Goal: Information Seeking & Learning: Understand process/instructions

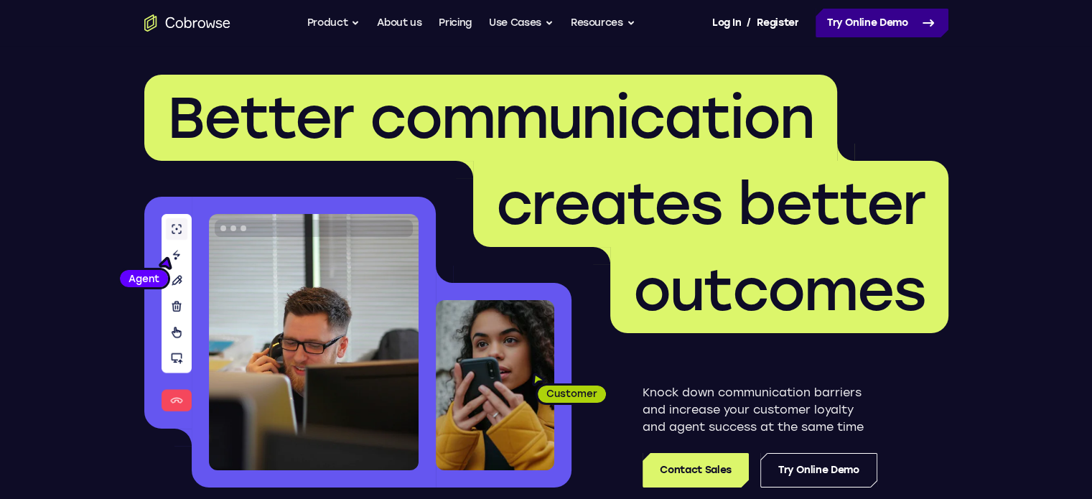
click at [842, 24] on link "Try Online Demo" at bounding box center [882, 23] width 133 height 29
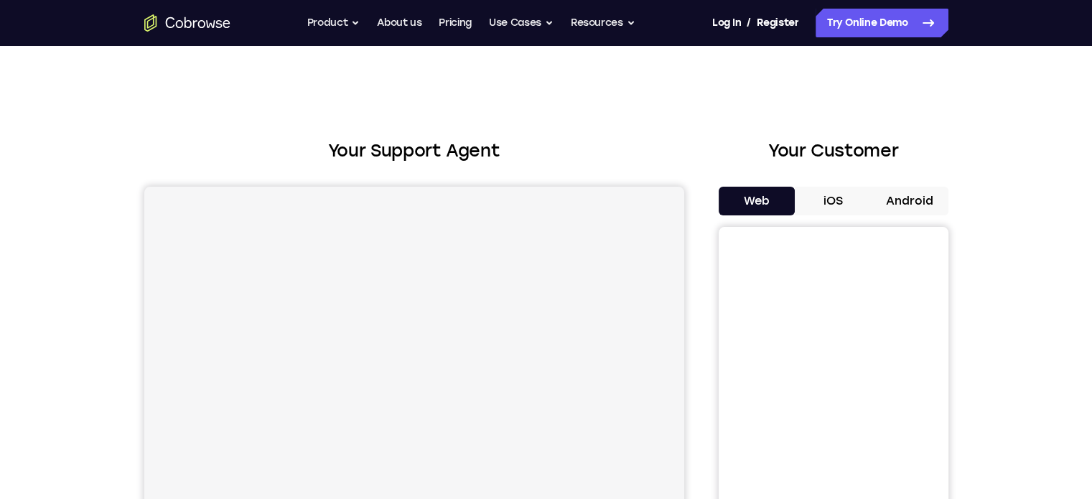
click at [734, 200] on button "Web" at bounding box center [757, 201] width 77 height 29
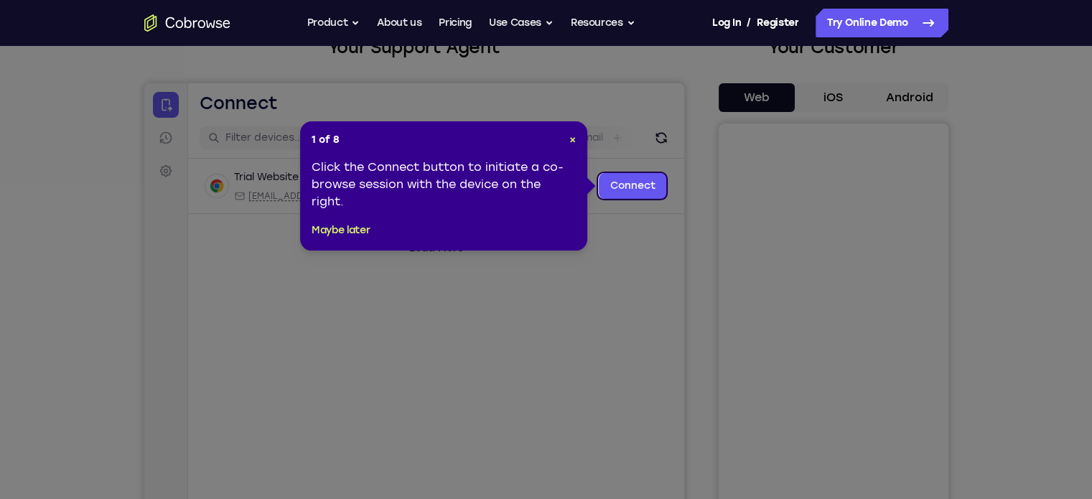
scroll to position [103, 0]
click at [572, 143] on span "×" at bounding box center [572, 140] width 6 height 12
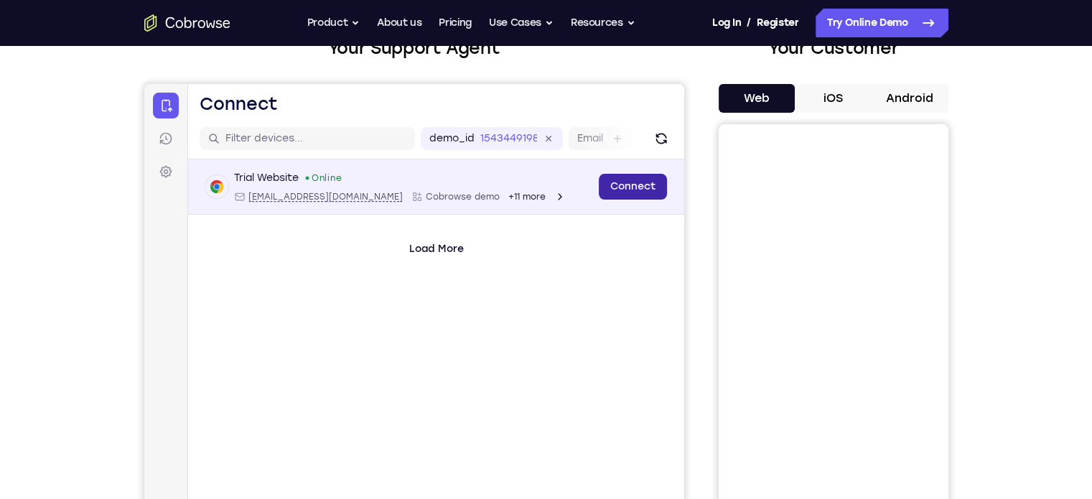
click at [618, 187] on link "Connect" at bounding box center [632, 187] width 68 height 26
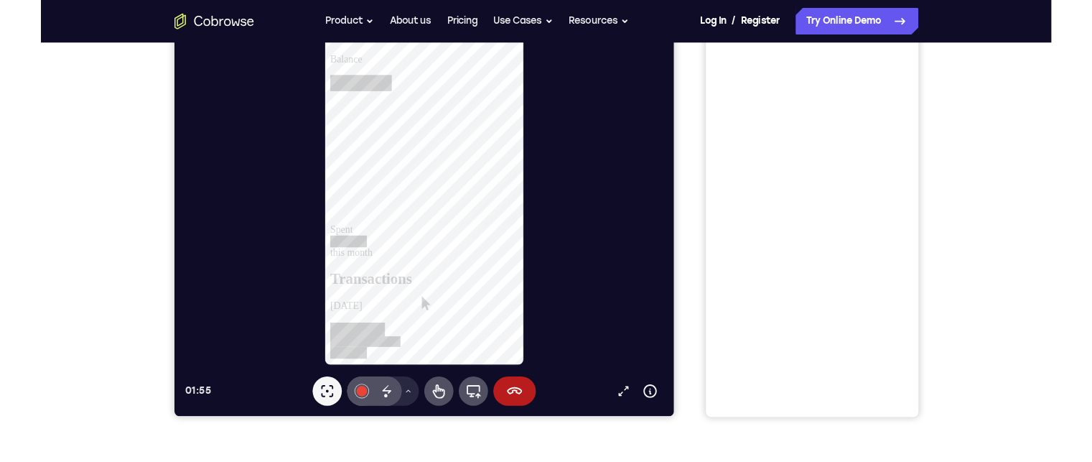
scroll to position [218, 0]
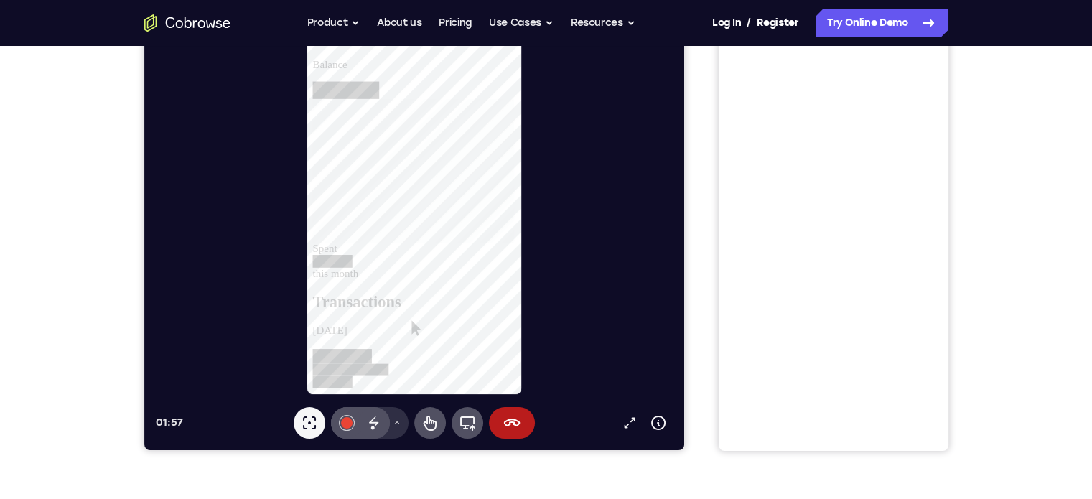
click at [394, 421] on icon at bounding box center [396, 423] width 9 height 9
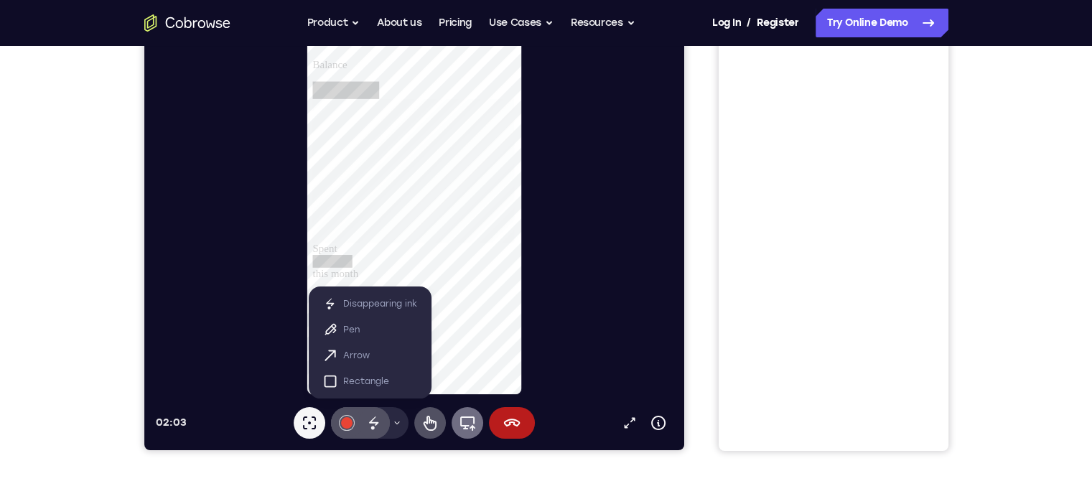
click at [470, 423] on icon at bounding box center [466, 422] width 17 height 17
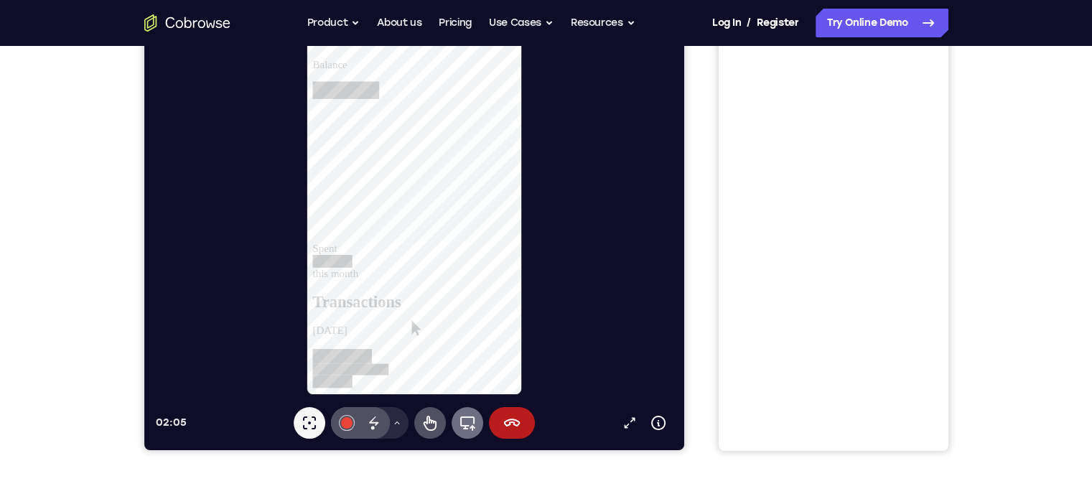
click at [465, 420] on icon at bounding box center [466, 422] width 17 height 17
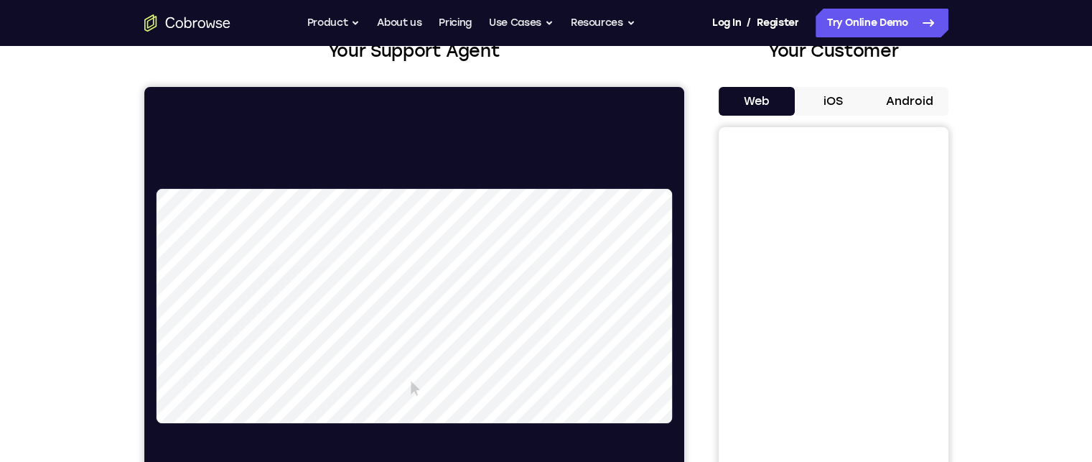
scroll to position [99, 0]
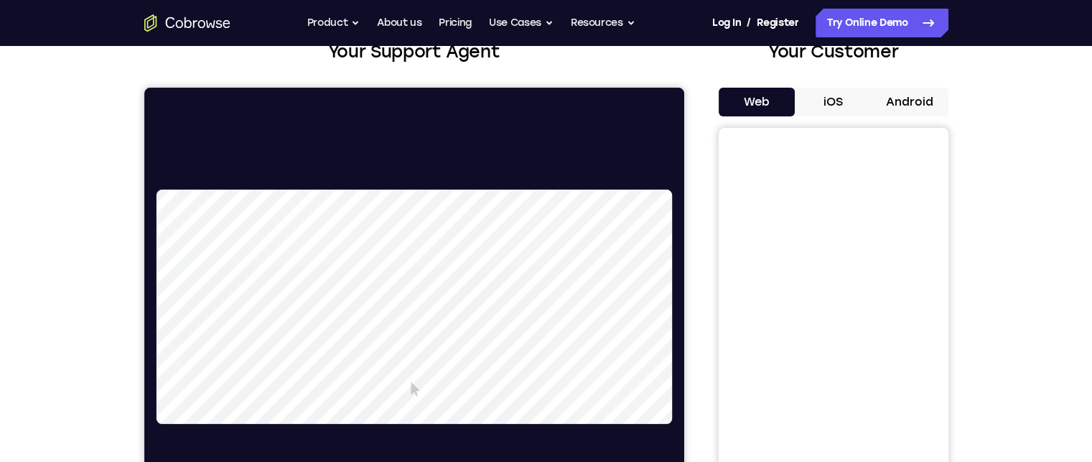
click at [605, 205] on video at bounding box center [390, 307] width 468 height 234
click at [552, 239] on video at bounding box center [390, 307] width 468 height 234
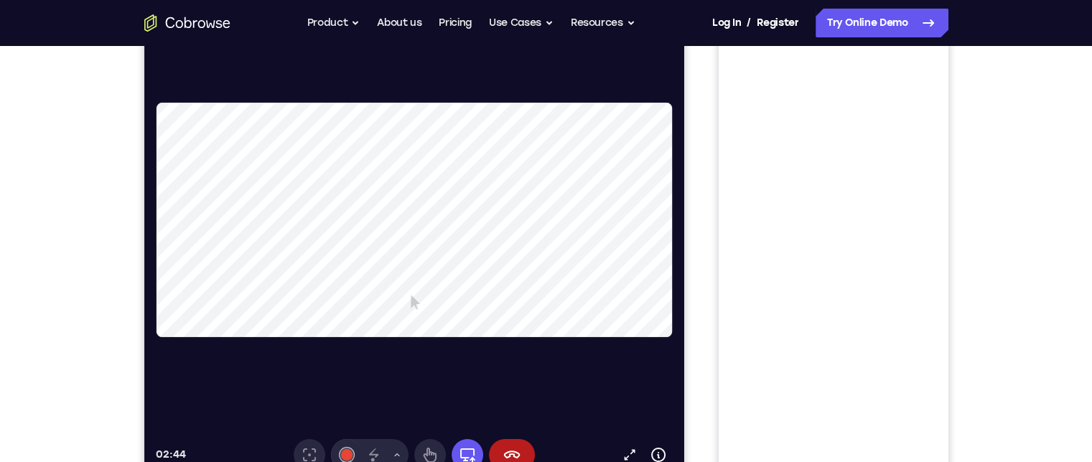
scroll to position [184, 0]
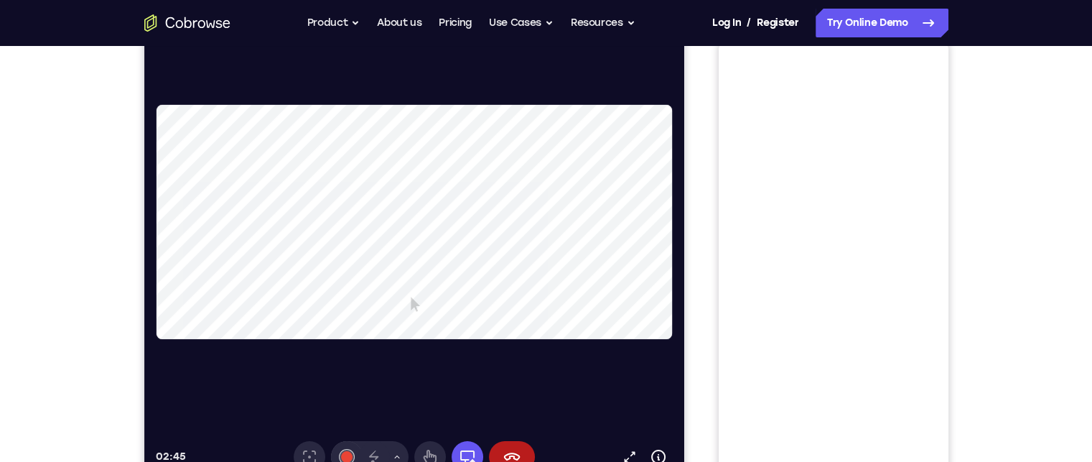
click at [559, 150] on video at bounding box center [390, 222] width 468 height 234
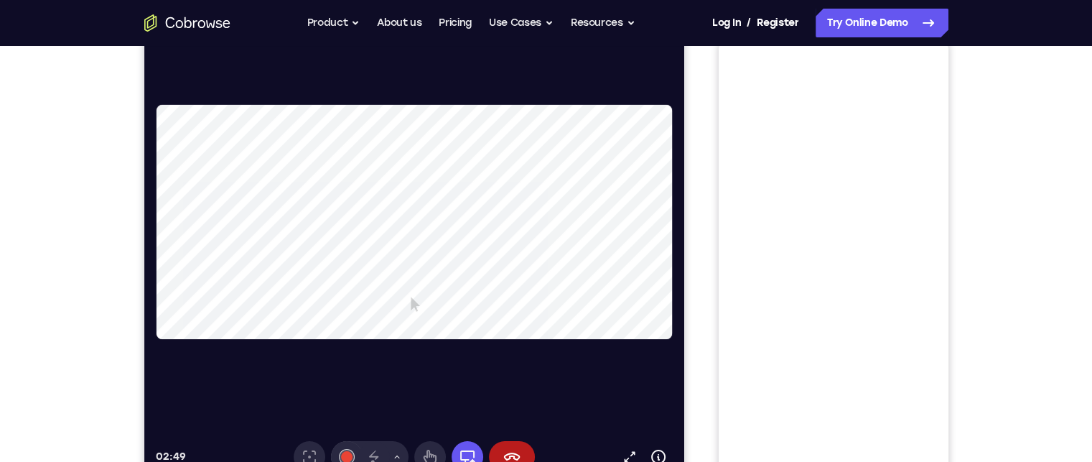
click at [624, 201] on video at bounding box center [390, 222] width 468 height 234
drag, startPoint x: 625, startPoint y: 201, endPoint x: 595, endPoint y: 201, distance: 30.2
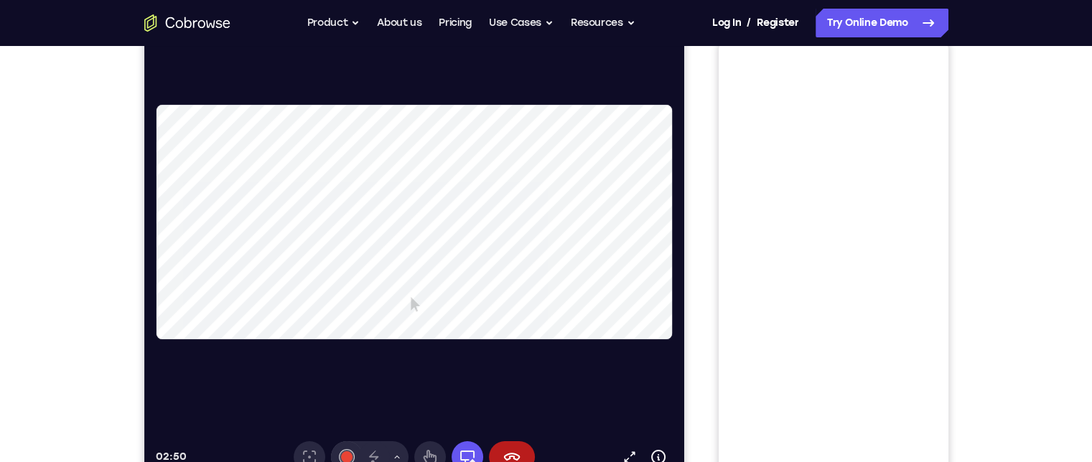
click at [595, 201] on video at bounding box center [390, 222] width 468 height 234
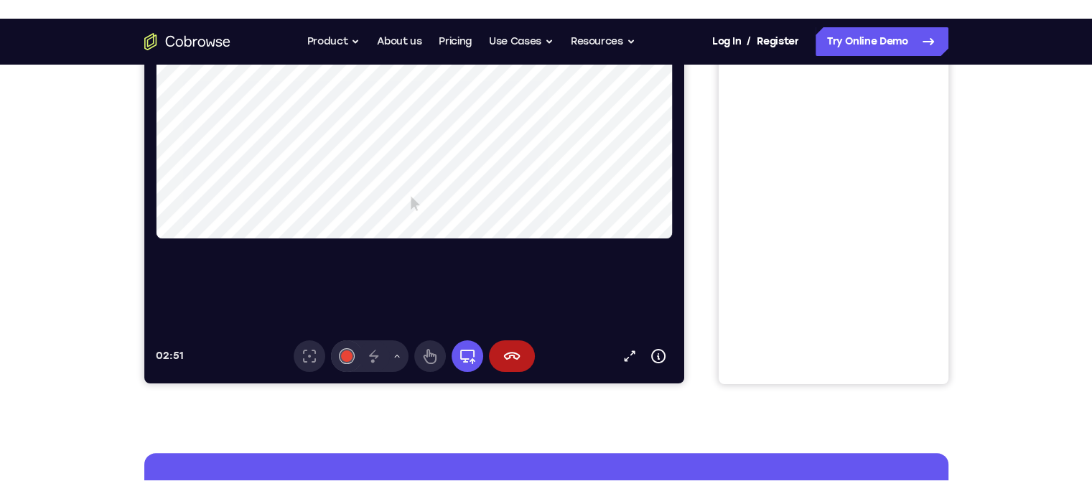
scroll to position [304, 0]
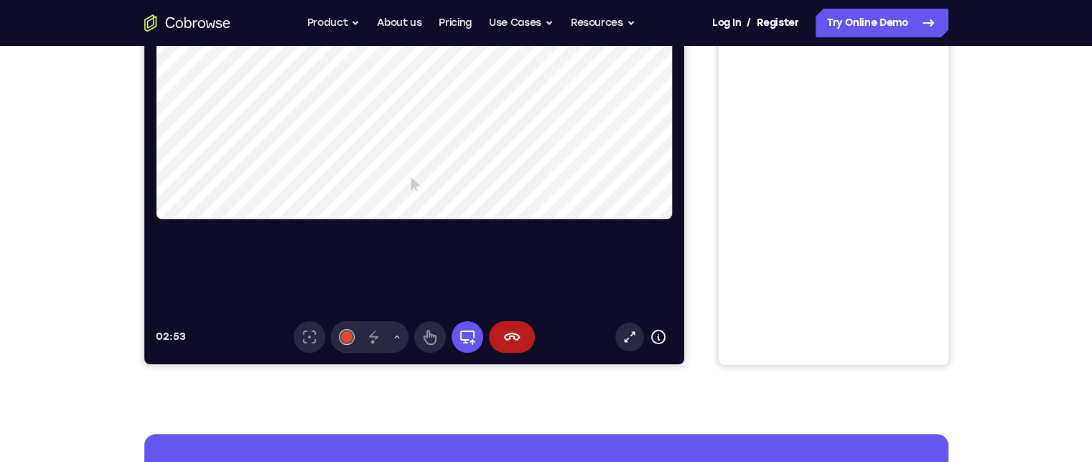
click at [627, 331] on icon at bounding box center [629, 337] width 14 height 14
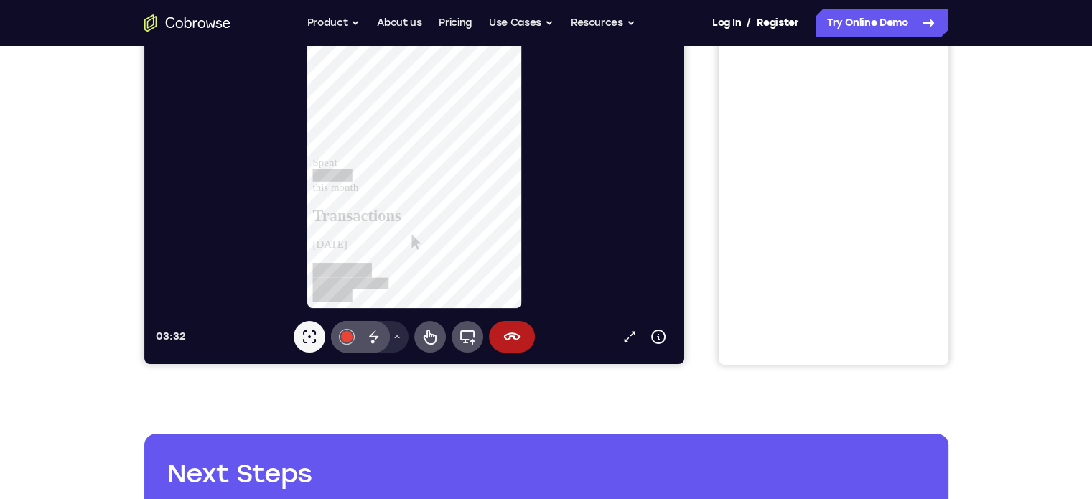
scroll to position [0, 0]
